Goal: Navigation & Orientation: Find specific page/section

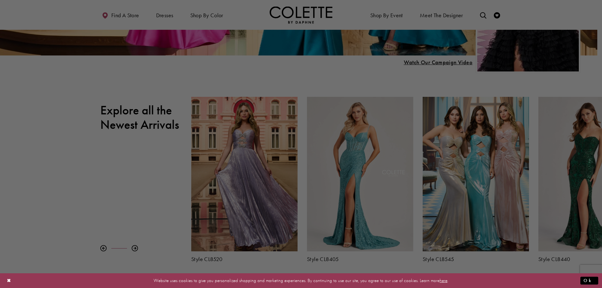
click at [31, 190] on div at bounding box center [304, 145] width 608 height 291
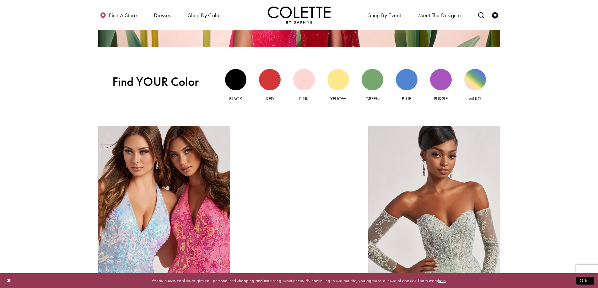
scroll to position [659, 0]
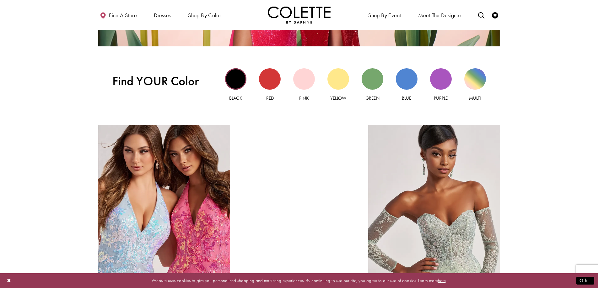
click at [233, 72] on div "Black view" at bounding box center [236, 79] width 22 height 22
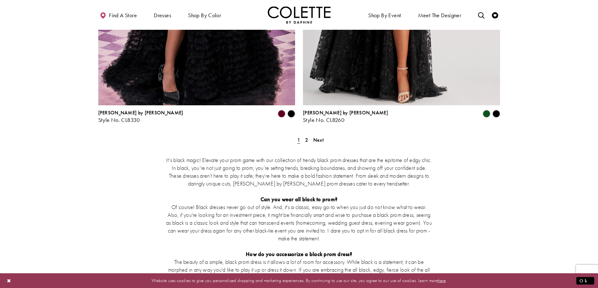
scroll to position [1192, 0]
click at [319, 136] on span "Next" at bounding box center [318, 139] width 10 height 7
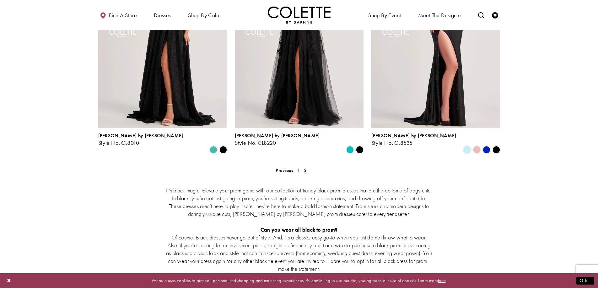
scroll to position [379, 0]
